Goal: Transaction & Acquisition: Purchase product/service

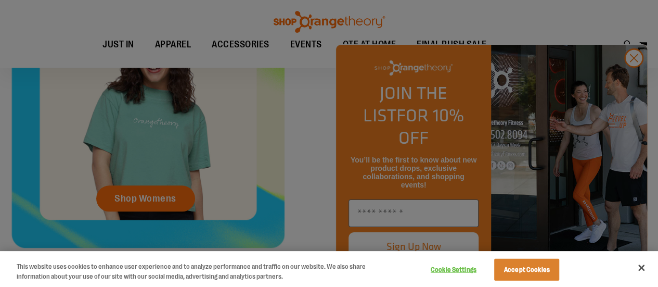
scroll to position [355, 0]
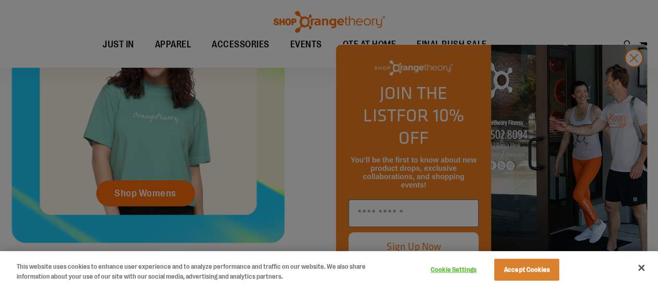
click at [632, 84] on div at bounding box center [329, 143] width 658 height 287
click at [543, 273] on button "Accept Cookies" at bounding box center [526, 270] width 65 height 22
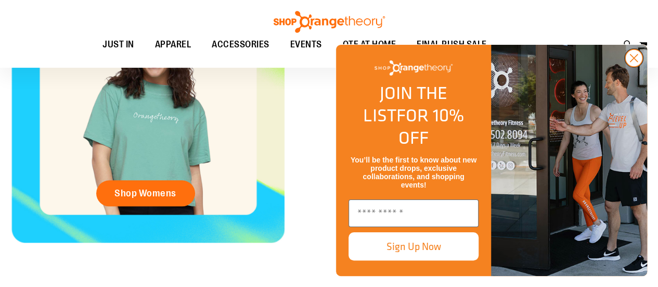
click at [633, 67] on circle "Close dialog" at bounding box center [634, 57] width 17 height 17
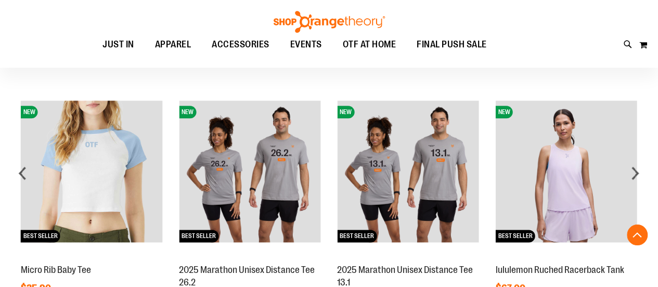
scroll to position [612, 0]
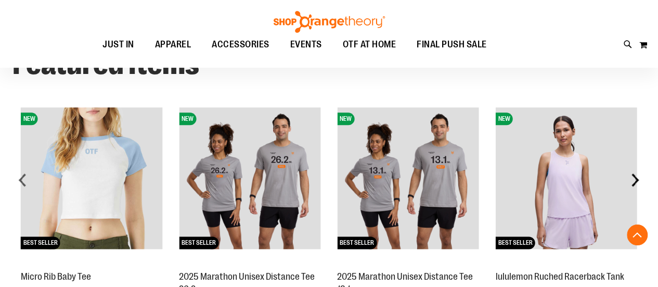
click at [634, 183] on div "next" at bounding box center [635, 179] width 21 height 21
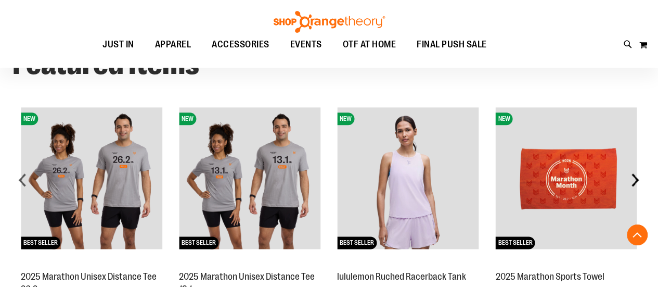
click at [634, 183] on div "next" at bounding box center [635, 179] width 21 height 21
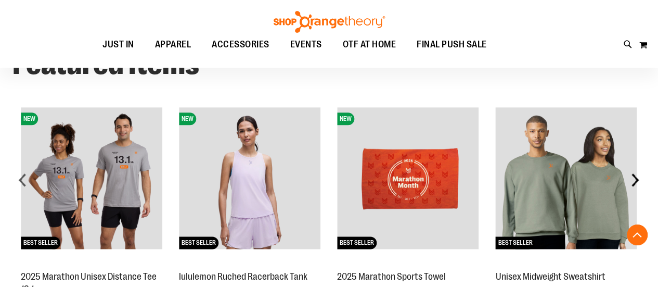
click at [634, 183] on div "next" at bounding box center [635, 179] width 21 height 21
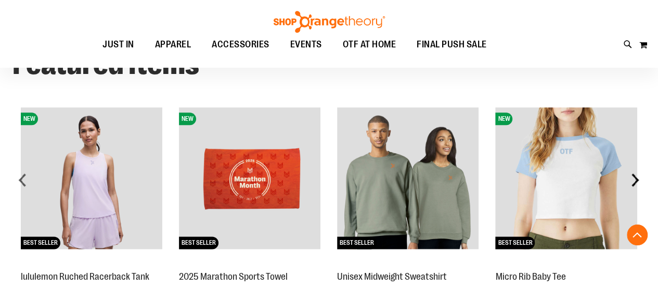
click at [634, 183] on div "next" at bounding box center [635, 179] width 21 height 21
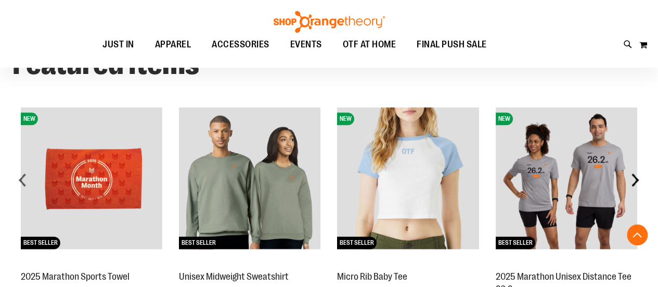
click at [633, 184] on div "next" at bounding box center [635, 179] width 21 height 21
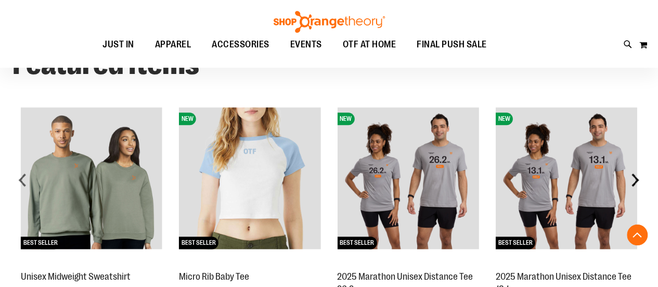
click at [633, 184] on div "next" at bounding box center [635, 179] width 21 height 21
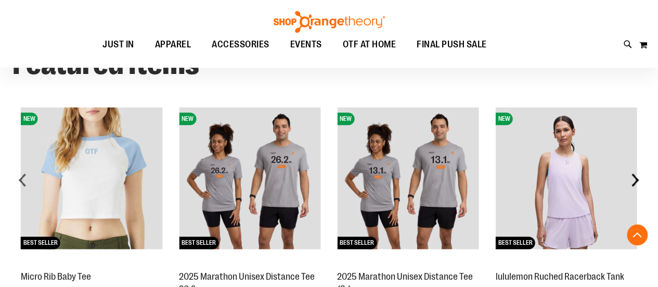
click at [633, 184] on div "next" at bounding box center [635, 179] width 21 height 21
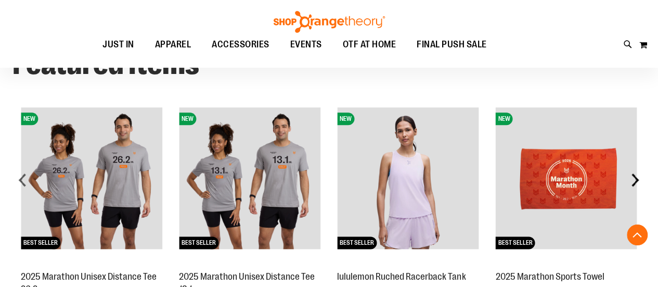
click at [633, 184] on div "next" at bounding box center [635, 179] width 21 height 21
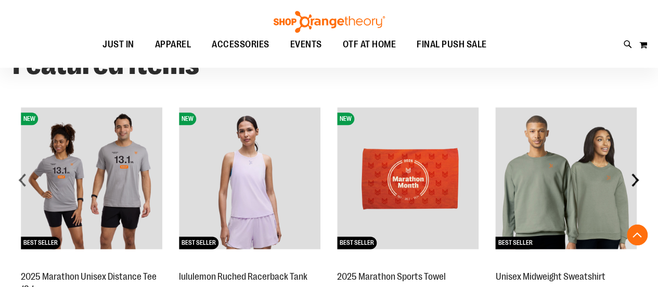
click at [633, 184] on div "next" at bounding box center [635, 179] width 21 height 21
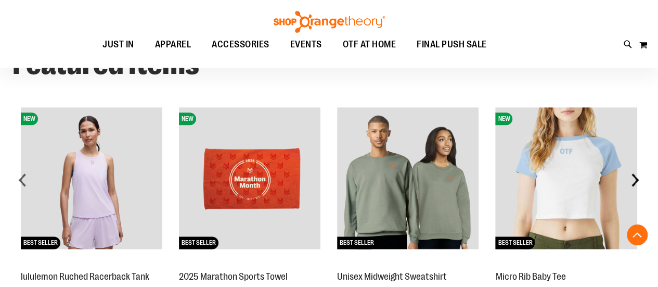
click at [633, 184] on div "next" at bounding box center [635, 179] width 21 height 21
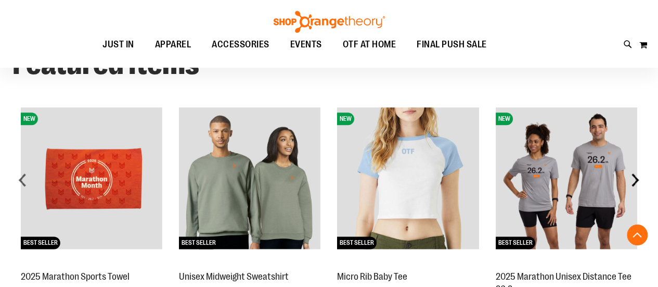
click at [633, 184] on div "next" at bounding box center [635, 179] width 21 height 21
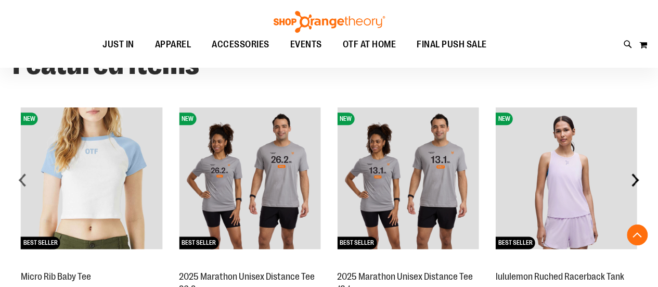
click at [633, 184] on div "next" at bounding box center [635, 179] width 21 height 21
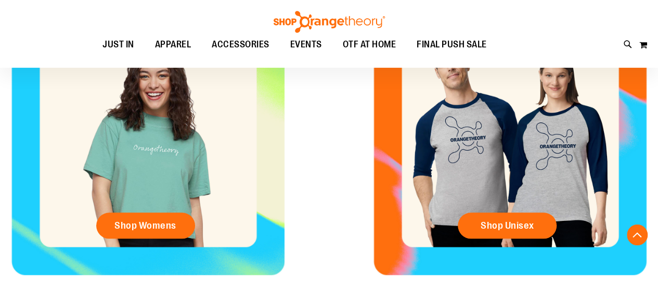
scroll to position [322, 0]
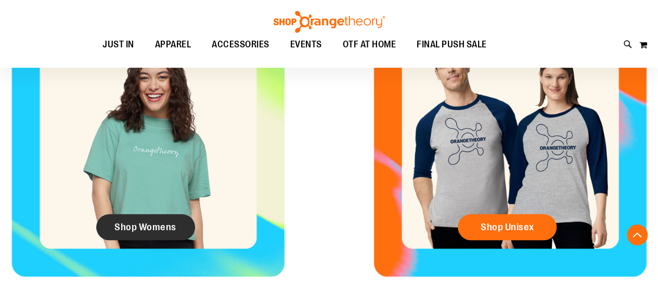
click at [156, 235] on link "Shop Womens" at bounding box center [145, 227] width 99 height 26
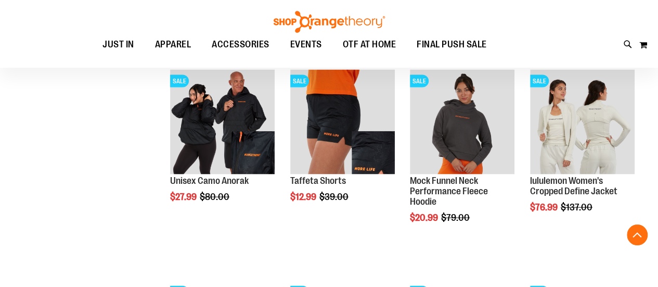
scroll to position [985, 0]
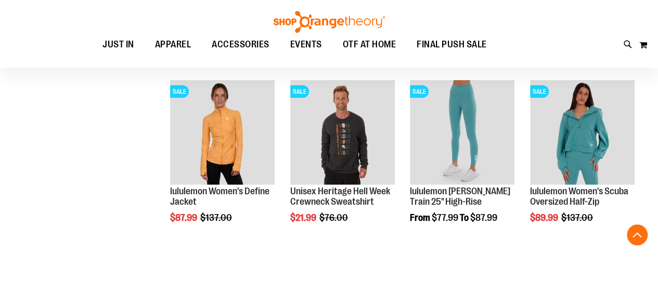
scroll to position [1195, 0]
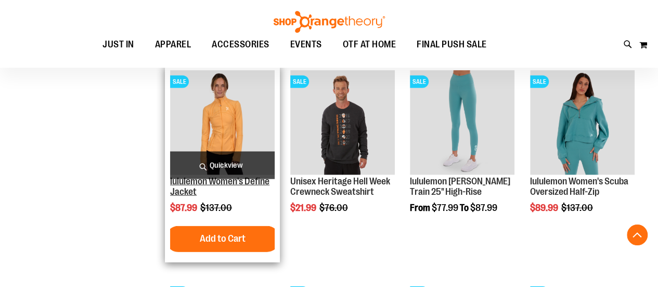
click at [238, 182] on link "lululemon Women's Define Jacket" at bounding box center [219, 186] width 99 height 21
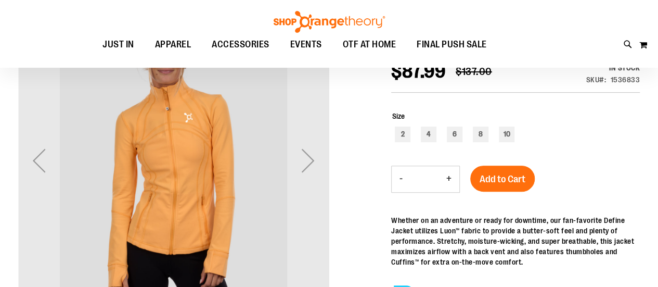
scroll to position [147, 0]
click at [305, 165] on div "Next" at bounding box center [308, 160] width 42 height 42
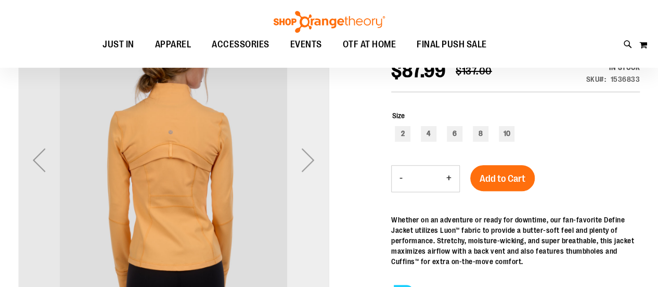
click at [307, 166] on div "Next" at bounding box center [308, 160] width 42 height 42
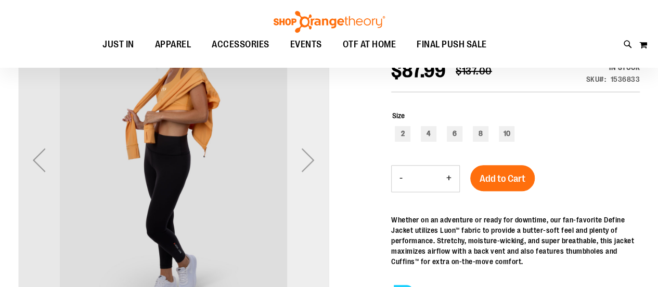
click at [307, 166] on div "Next" at bounding box center [308, 160] width 42 height 42
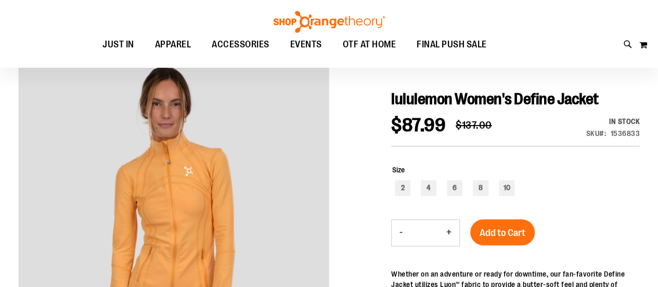
scroll to position [95, 0]
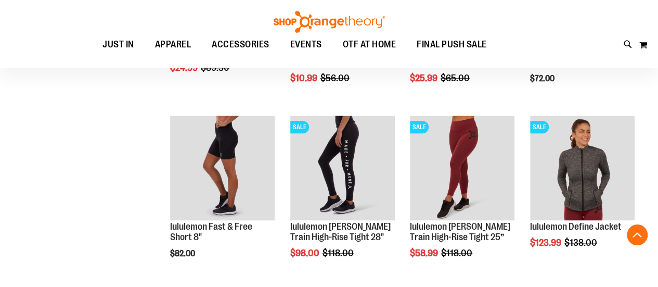
scroll to position [532, 0]
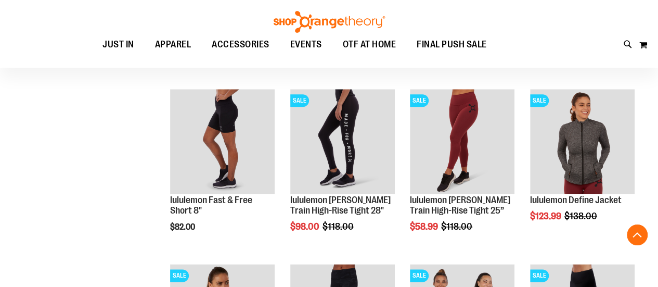
scroll to position [559, 0]
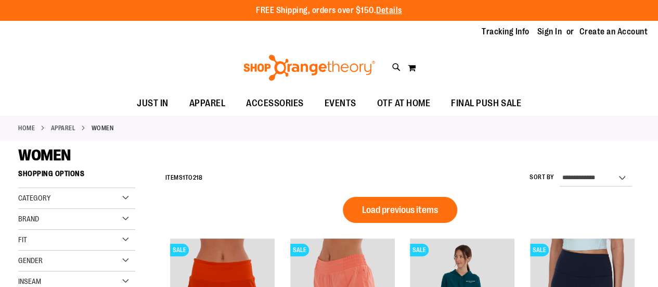
scroll to position [21, 0]
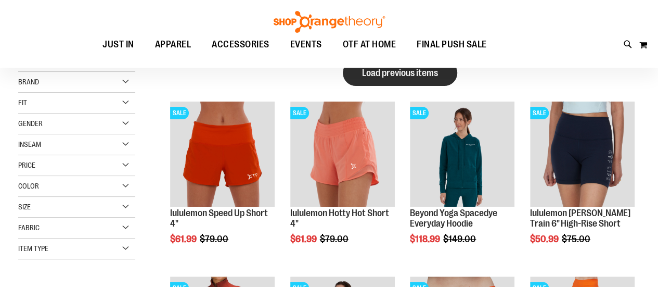
click at [391, 79] on button "Load previous items" at bounding box center [400, 73] width 114 height 26
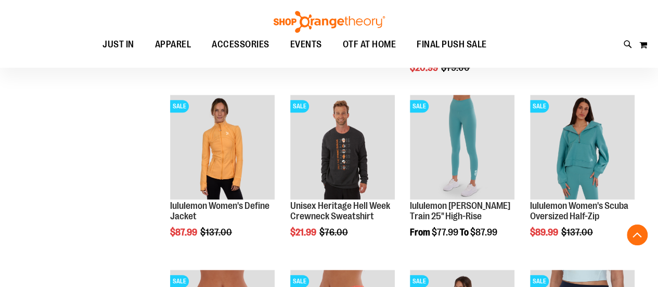
scroll to position [380, 0]
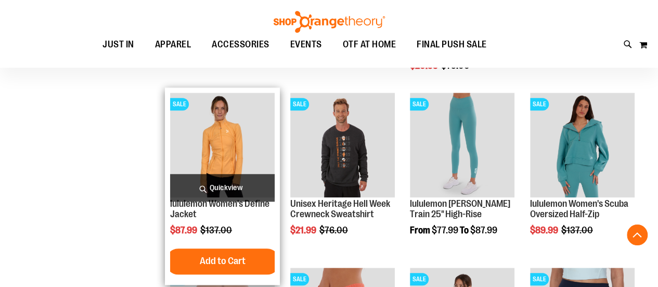
click at [196, 145] on img "product" at bounding box center [222, 145] width 105 height 105
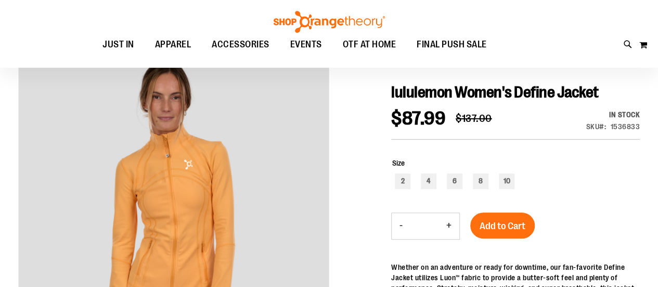
scroll to position [100, 0]
